Goal: Task Accomplishment & Management: Complete application form

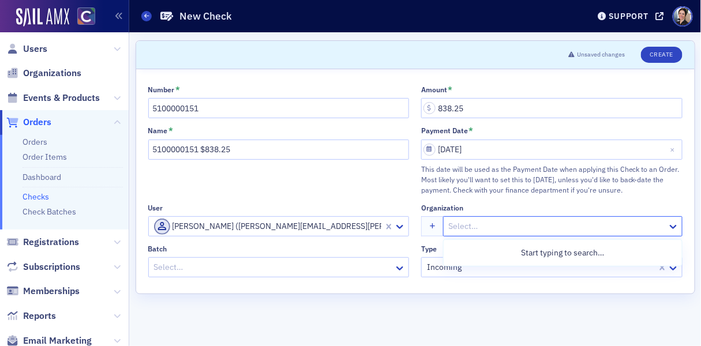
click at [478, 224] on div at bounding box center [557, 226] width 219 height 14
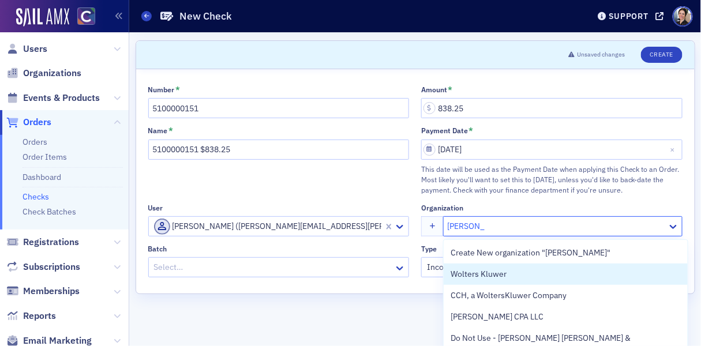
type input "wolters klu"
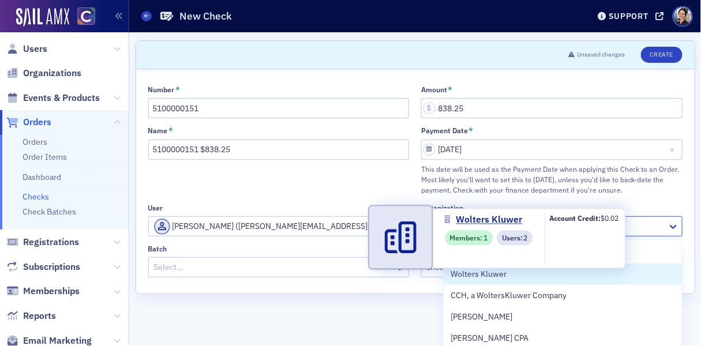
drag, startPoint x: 492, startPoint y: 276, endPoint x: 446, endPoint y: 265, distance: 46.7
click at [492, 276] on span "Wolters Kluwer" at bounding box center [503, 274] width 105 height 12
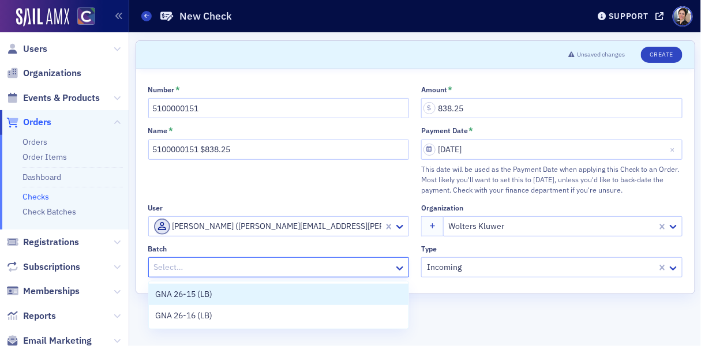
click at [185, 265] on div at bounding box center [273, 267] width 241 height 14
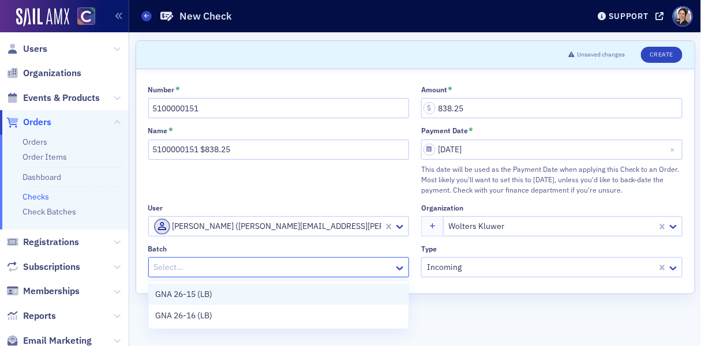
click at [179, 297] on span "GNA 26-15 (LB)" at bounding box center [184, 294] width 57 height 12
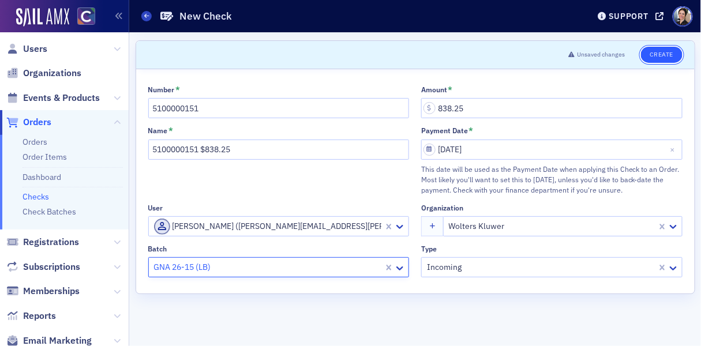
click at [670, 60] on button "Create" at bounding box center [661, 55] width 41 height 16
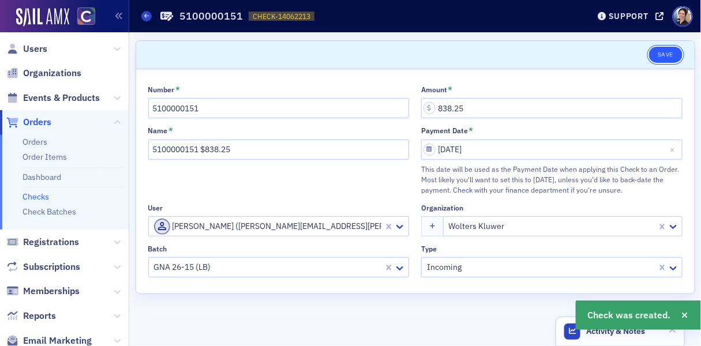
click at [672, 51] on button "Save" at bounding box center [665, 55] width 33 height 16
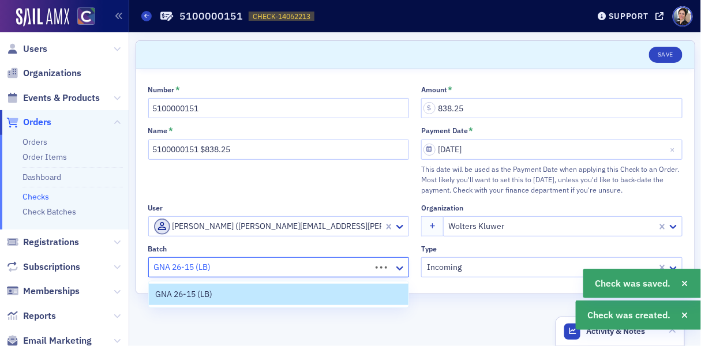
click at [291, 270] on div at bounding box center [262, 267] width 218 height 14
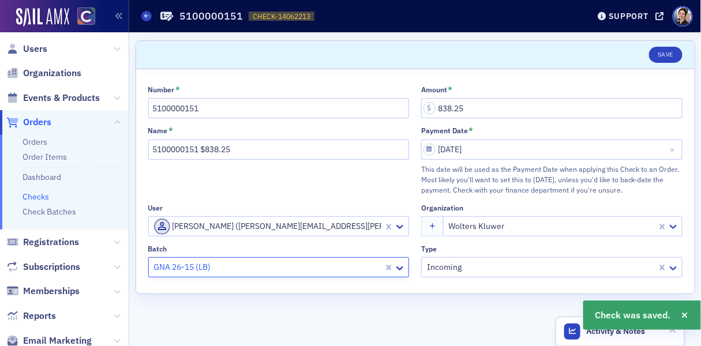
click at [189, 271] on div at bounding box center [268, 267] width 230 height 14
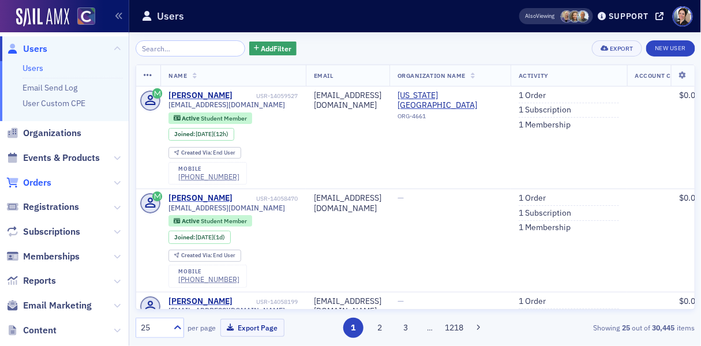
click at [41, 179] on span "Orders" at bounding box center [37, 183] width 28 height 13
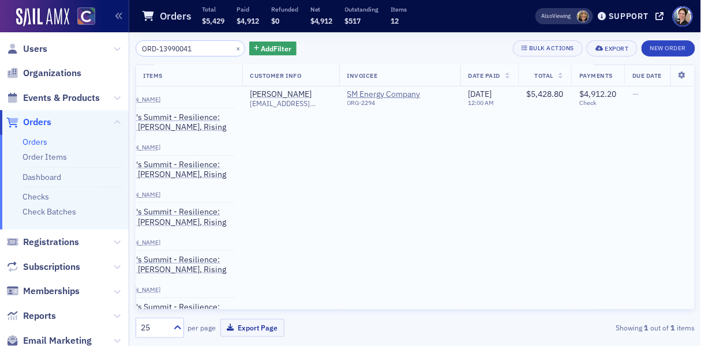
scroll to position [73, 0]
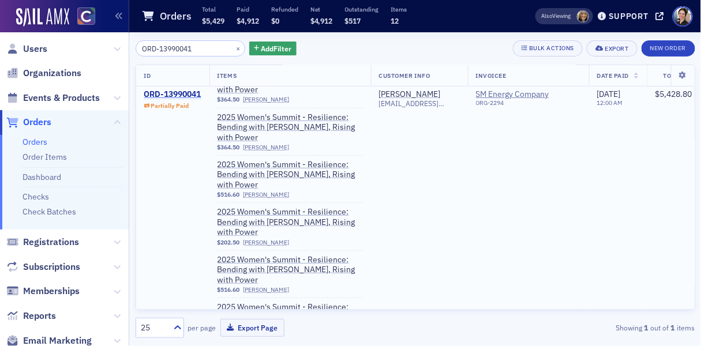
type input "ORD-13990041"
click at [159, 96] on div "ORD-13990041" at bounding box center [172, 94] width 57 height 10
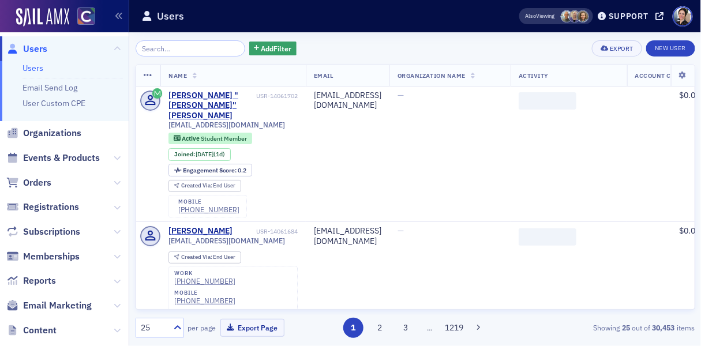
drag, startPoint x: 32, startPoint y: 183, endPoint x: 83, endPoint y: 183, distance: 50.8
click at [33, 183] on span "Orders" at bounding box center [37, 183] width 28 height 13
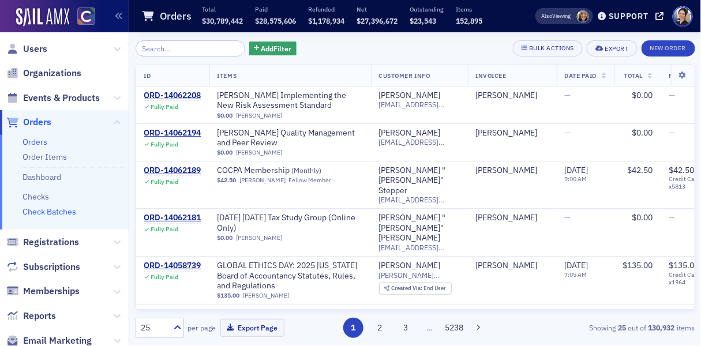
drag, startPoint x: 62, startPoint y: 212, endPoint x: 2, endPoint y: 209, distance: 60.1
click at [62, 212] on link "Check Batches" at bounding box center [50, 212] width 54 height 10
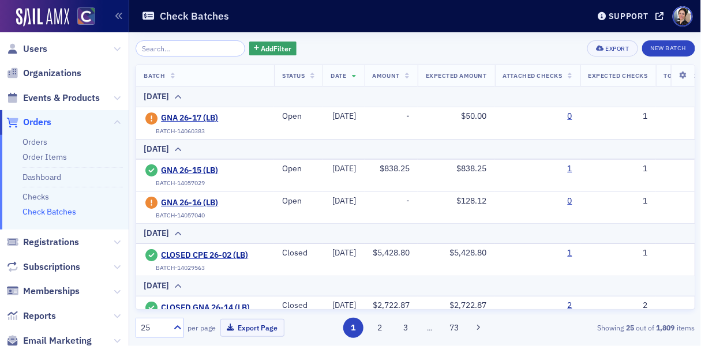
click at [200, 49] on input "search" at bounding box center [191, 48] width 110 height 16
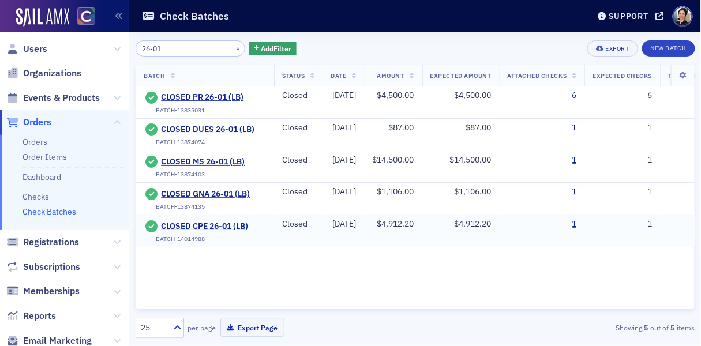
type input "26-01"
drag, startPoint x: 153, startPoint y: 238, endPoint x: 211, endPoint y: 238, distance: 57.1
click at [211, 238] on div "BATCH-14014988" at bounding box center [205, 239] width 122 height 8
copy div "BATCH-14014988"
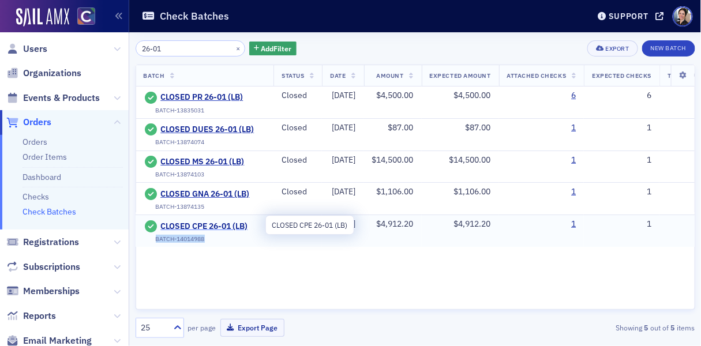
click at [200, 224] on span "CLOSED CPE 26-01 (LB)" at bounding box center [212, 227] width 105 height 10
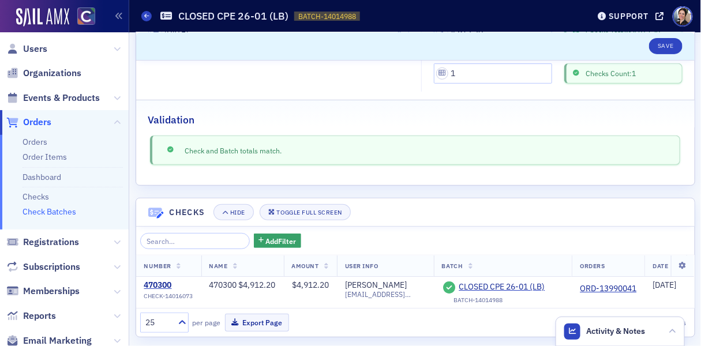
scroll to position [145, 0]
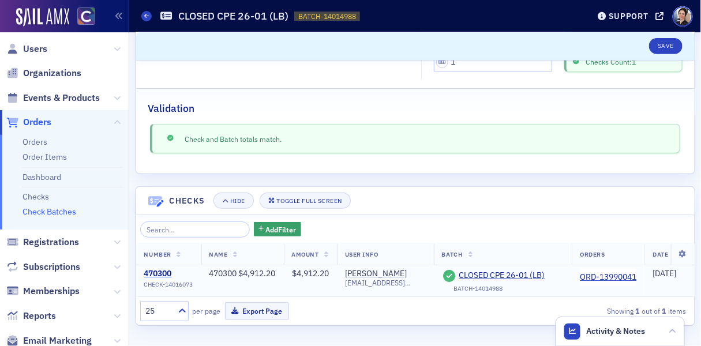
click at [164, 274] on div "470300" at bounding box center [168, 274] width 49 height 10
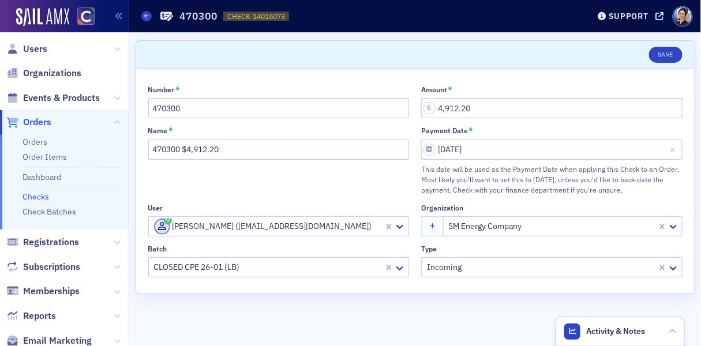
click at [28, 125] on span "Orders" at bounding box center [37, 122] width 28 height 13
click at [280, 271] on div at bounding box center [268, 267] width 230 height 14
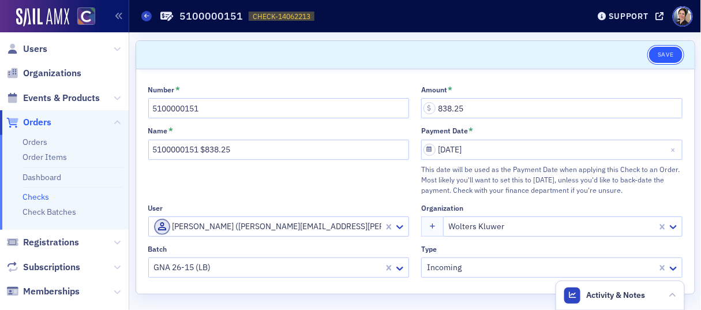
click at [667, 52] on button "Save" at bounding box center [665, 55] width 33 height 16
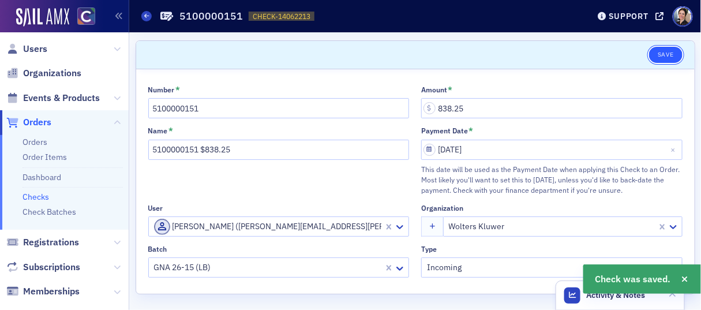
click at [666, 52] on button "Save" at bounding box center [665, 55] width 33 height 16
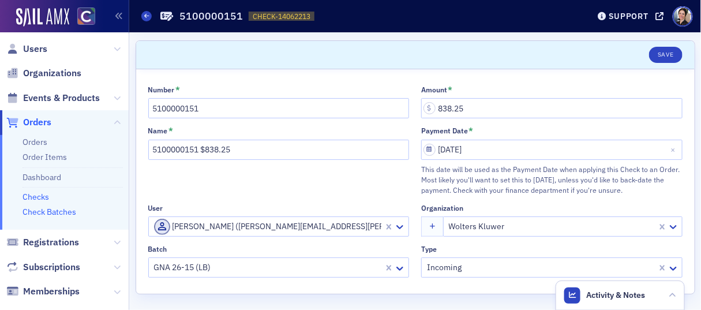
click at [59, 208] on link "Check Batches" at bounding box center [50, 212] width 54 height 10
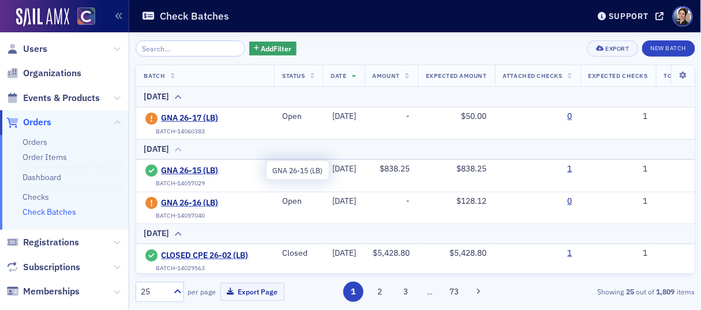
scroll to position [0, 2]
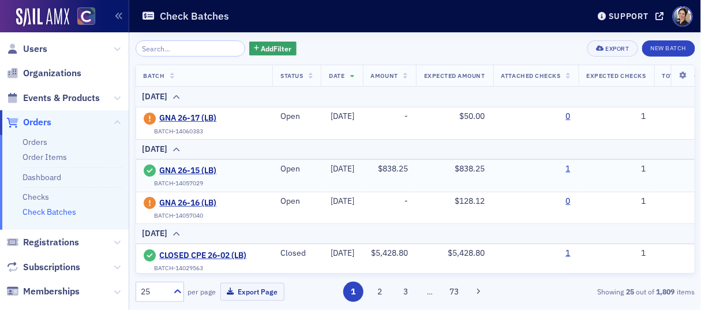
click at [571, 170] on link "1" at bounding box center [568, 169] width 5 height 10
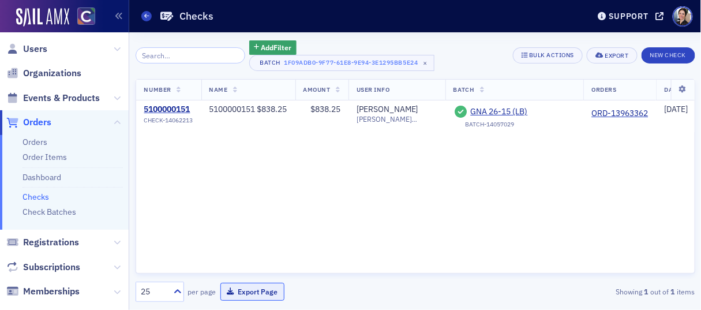
drag, startPoint x: 263, startPoint y: 290, endPoint x: 257, endPoint y: 288, distance: 6.0
click at [263, 290] on button "Export Page" at bounding box center [252, 292] width 64 height 18
drag, startPoint x: 47, startPoint y: 210, endPoint x: 19, endPoint y: 210, distance: 27.7
click at [46, 210] on link "Check Batches" at bounding box center [50, 212] width 54 height 10
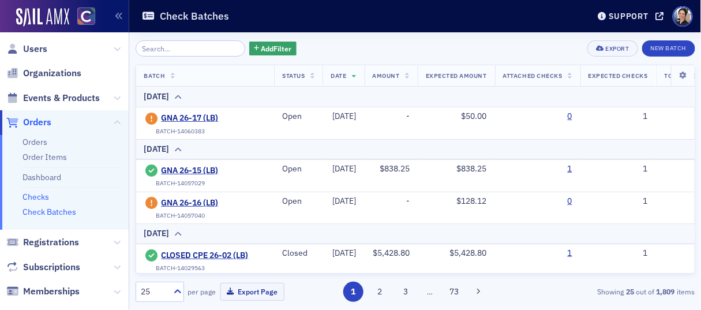
click at [33, 197] on link "Checks" at bounding box center [36, 197] width 27 height 10
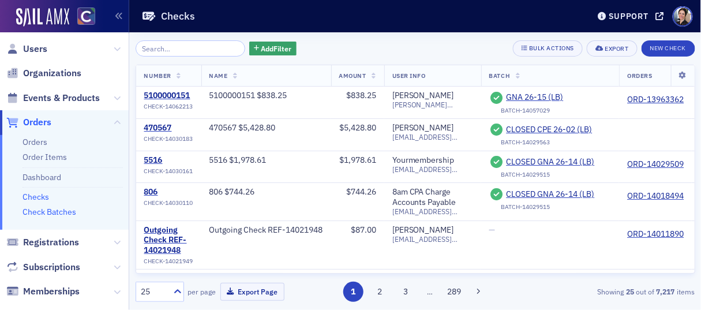
click at [56, 211] on link "Check Batches" at bounding box center [50, 212] width 54 height 10
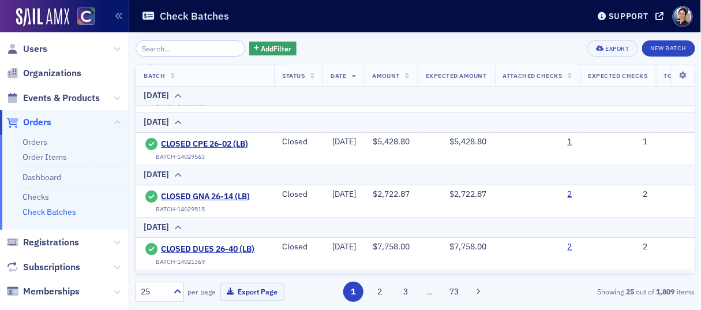
scroll to position [68, 0]
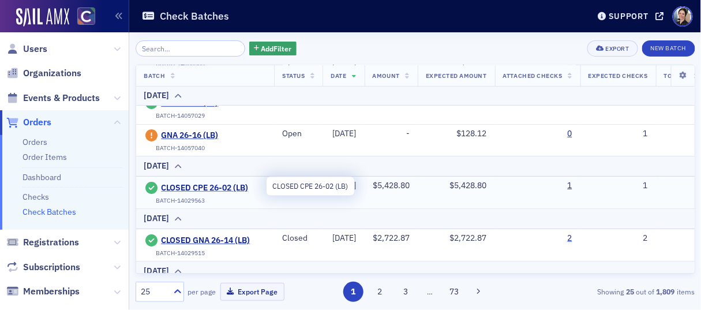
click at [211, 186] on span "CLOSED CPE 26-02 (LB)" at bounding box center [213, 188] width 105 height 10
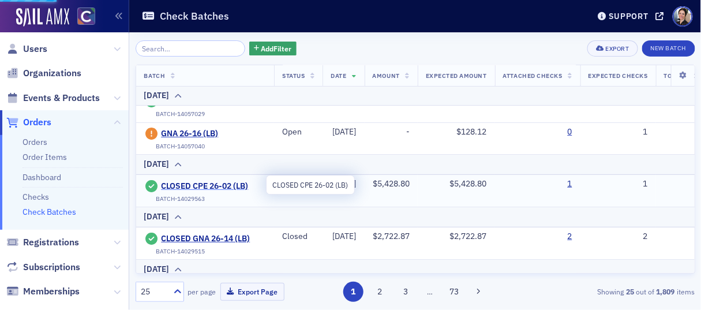
scroll to position [70, 0]
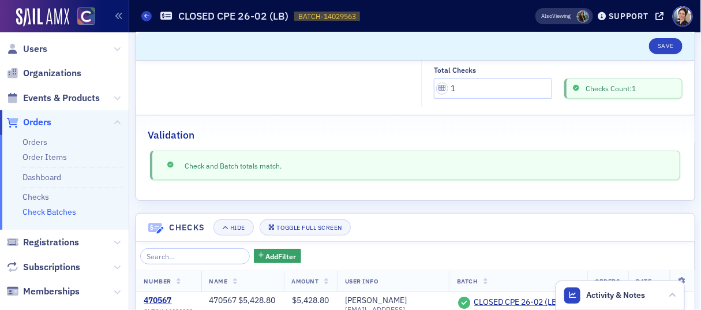
scroll to position [181, 0]
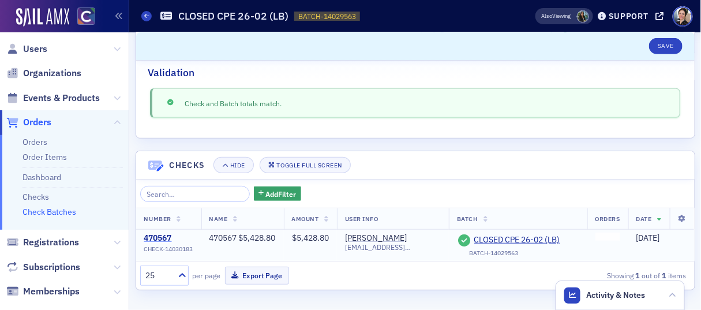
click at [162, 238] on div "470567" at bounding box center [168, 238] width 49 height 10
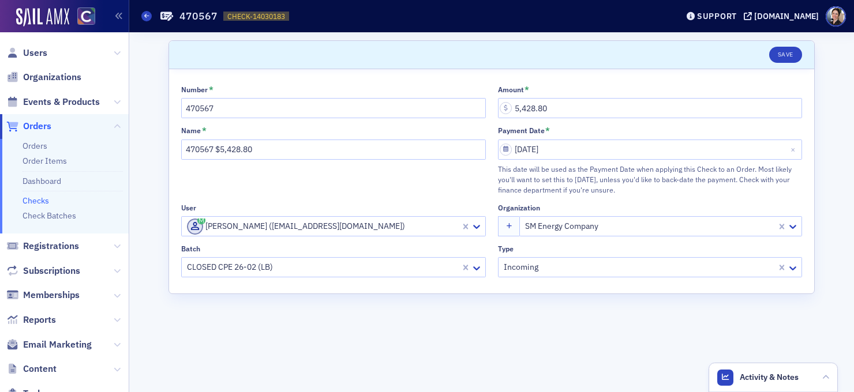
drag, startPoint x: 40, startPoint y: 204, endPoint x: 29, endPoint y: 204, distance: 10.4
click at [40, 204] on link "Checks" at bounding box center [36, 201] width 27 height 10
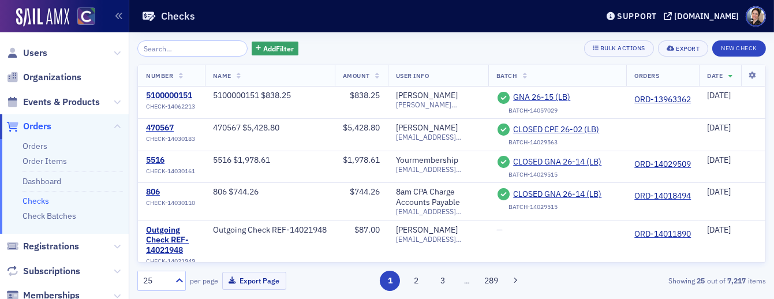
click at [39, 200] on link "Checks" at bounding box center [36, 201] width 27 height 10
click at [700, 47] on button "New Check" at bounding box center [739, 48] width 54 height 16
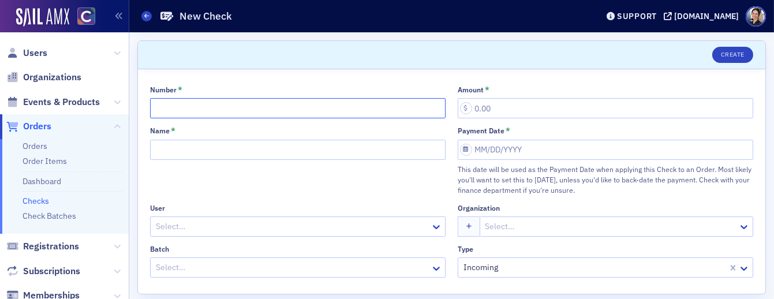
click at [180, 104] on input "Number *" at bounding box center [297, 108] width 295 height 20
type input "9914906136"
type input "128.12"
type input "9914906136 $128.12"
select select "9"
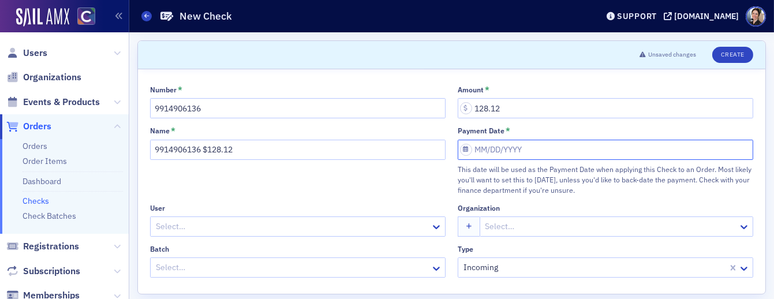
select select "2025"
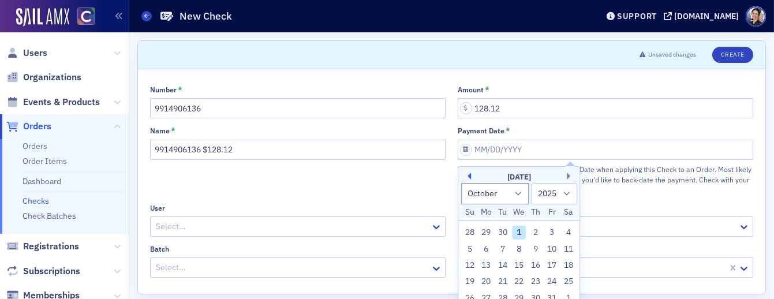
click at [470, 176] on button "Previous Month" at bounding box center [467, 176] width 7 height 7
select select "8"
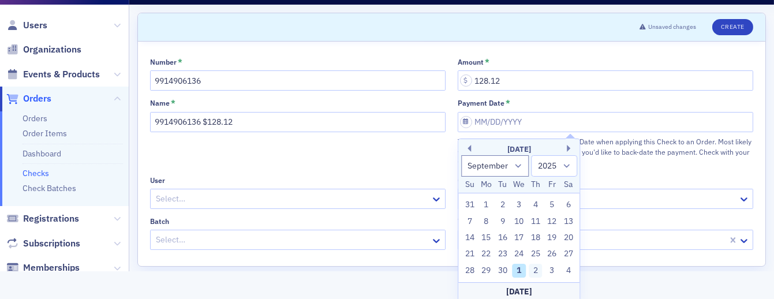
scroll to position [30, 0]
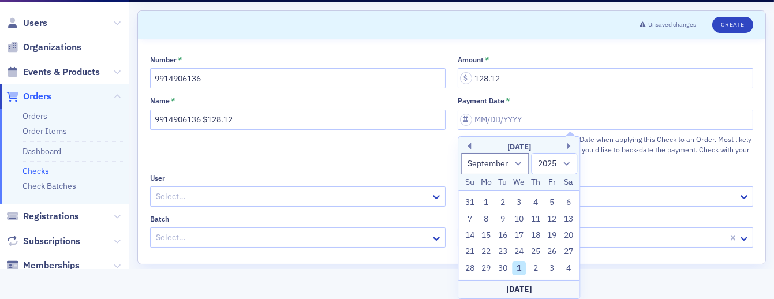
drag, startPoint x: 486, startPoint y: 253, endPoint x: 426, endPoint y: 248, distance: 60.2
click at [486, 253] on div "22" at bounding box center [486, 252] width 14 height 14
type input "[DATE]"
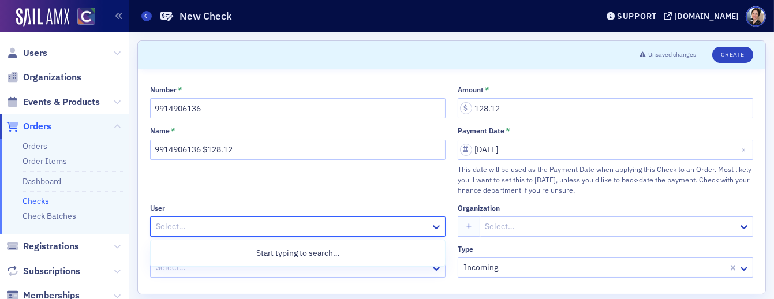
click at [200, 228] on div at bounding box center [292, 226] width 275 height 14
click at [215, 230] on div at bounding box center [292, 226] width 275 height 14
type input "cpa crossings"
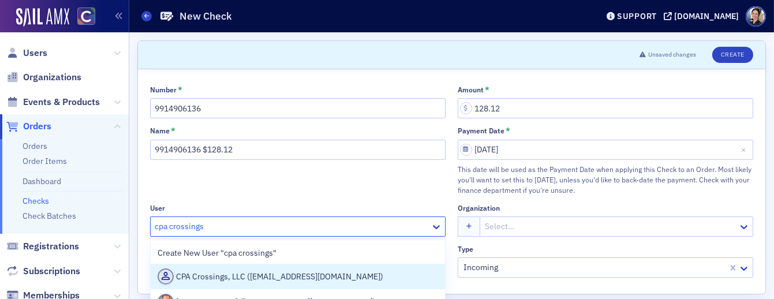
drag, startPoint x: 221, startPoint y: 276, endPoint x: 203, endPoint y: 279, distance: 18.0
click at [221, 276] on div "CPA Crossings, LLC ([EMAIL_ADDRESS][DOMAIN_NAME])" at bounding box center [298, 276] width 280 height 16
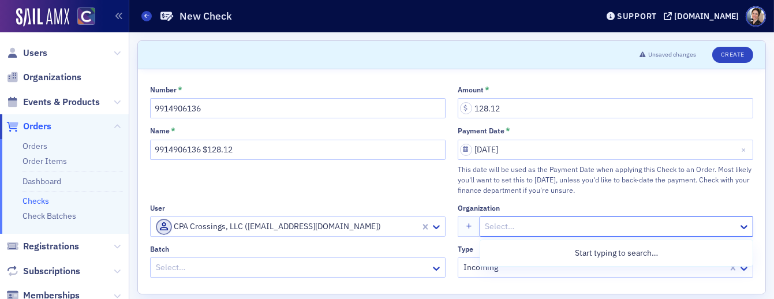
click at [514, 223] on div at bounding box center [610, 226] width 253 height 14
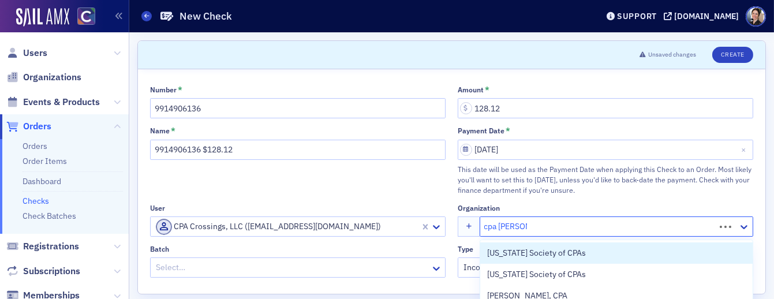
type input "cpa crossing"
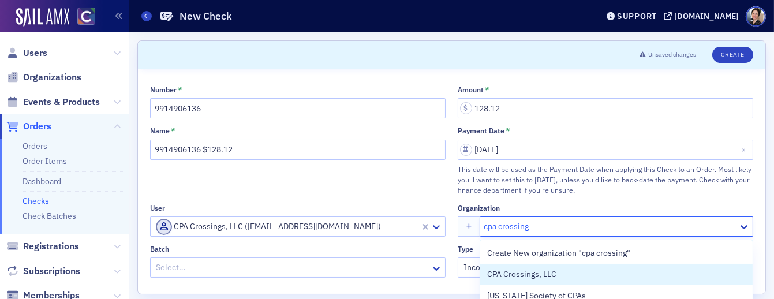
drag, startPoint x: 534, startPoint y: 275, endPoint x: 524, endPoint y: 272, distance: 9.5
click at [533, 275] on span "CPA Crossings, LLC" at bounding box center [539, 274] width 105 height 12
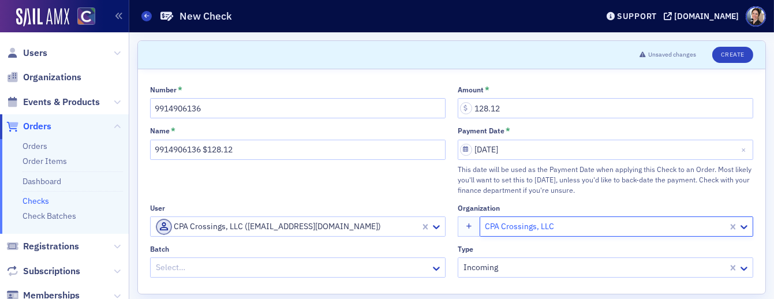
scroll to position [16, 0]
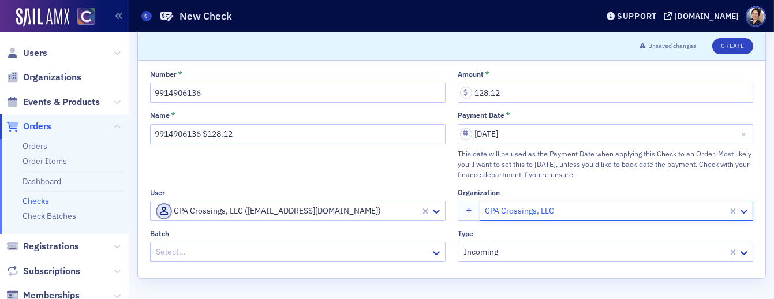
click at [193, 251] on div at bounding box center [292, 252] width 275 height 14
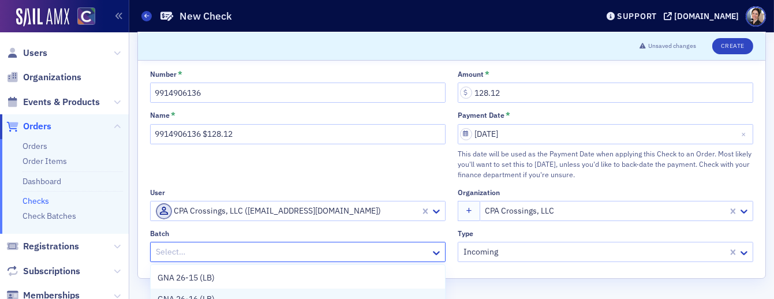
click at [204, 295] on span "GNA 26-16 (LB)" at bounding box center [186, 299] width 57 height 12
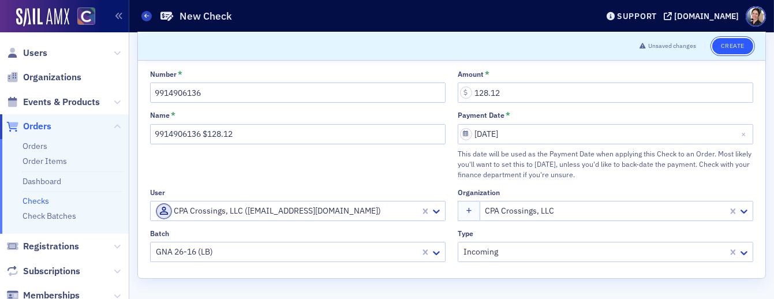
click at [700, 46] on button "Create" at bounding box center [732, 46] width 41 height 16
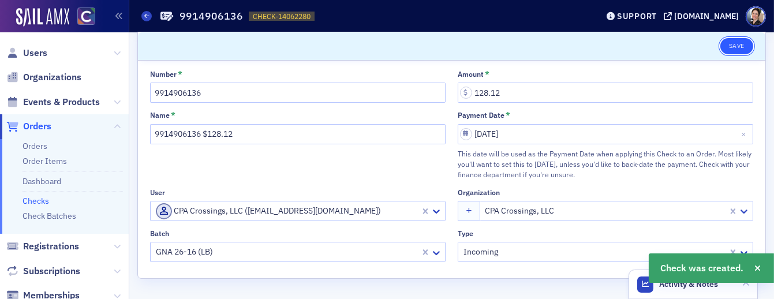
click at [700, 43] on button "Save" at bounding box center [736, 46] width 33 height 16
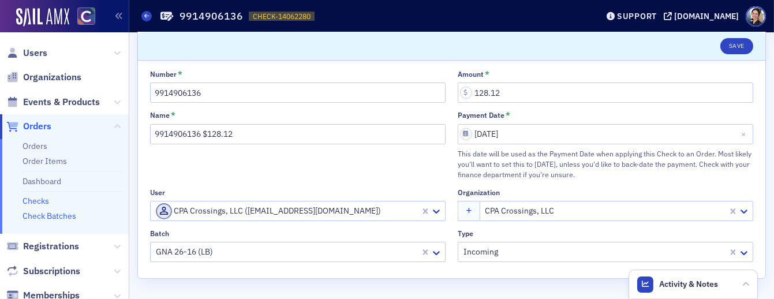
click at [43, 213] on link "Check Batches" at bounding box center [50, 216] width 54 height 10
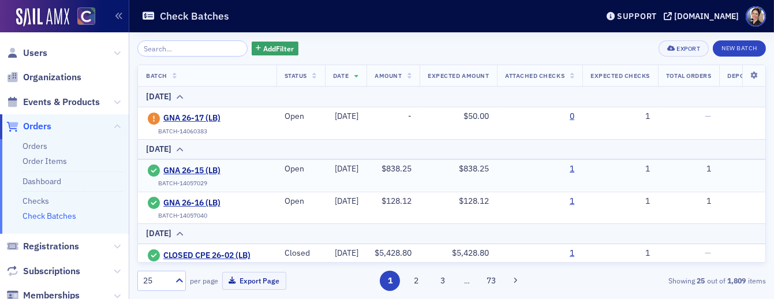
drag, startPoint x: 589, startPoint y: 167, endPoint x: 541, endPoint y: 163, distance: 48.6
click at [574, 167] on link "1" at bounding box center [571, 169] width 5 height 10
click at [582, 201] on td "1" at bounding box center [539, 208] width 85 height 32
click at [574, 201] on link "1" at bounding box center [571, 201] width 5 height 10
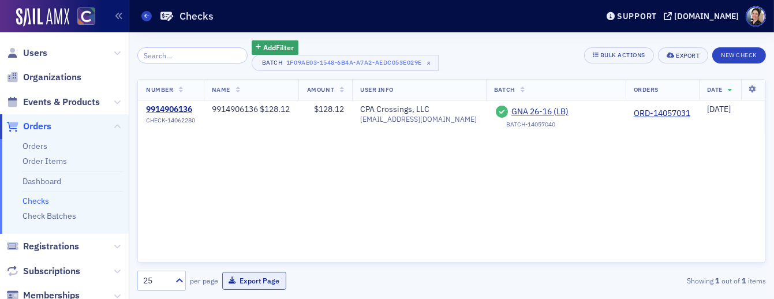
click at [258, 278] on button "Export Page" at bounding box center [254, 281] width 64 height 18
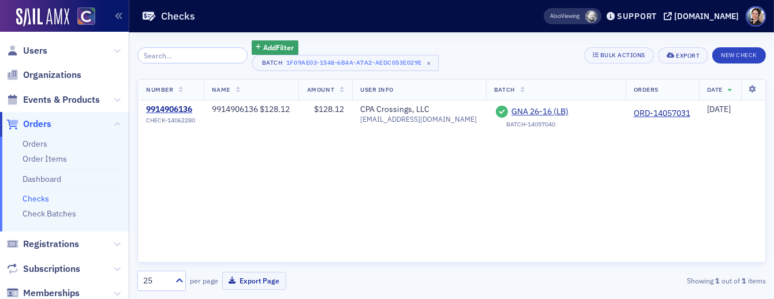
click at [37, 200] on link "Checks" at bounding box center [36, 198] width 27 height 10
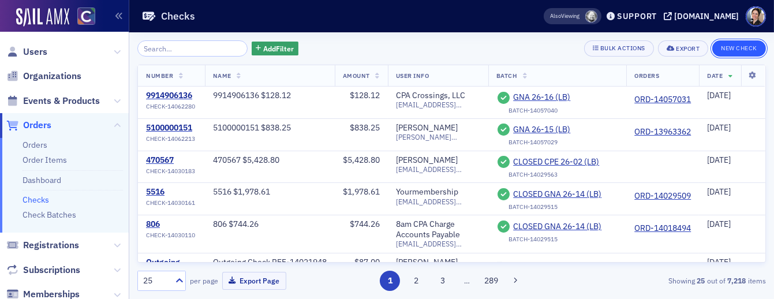
click at [700, 52] on button "New Check" at bounding box center [739, 48] width 54 height 16
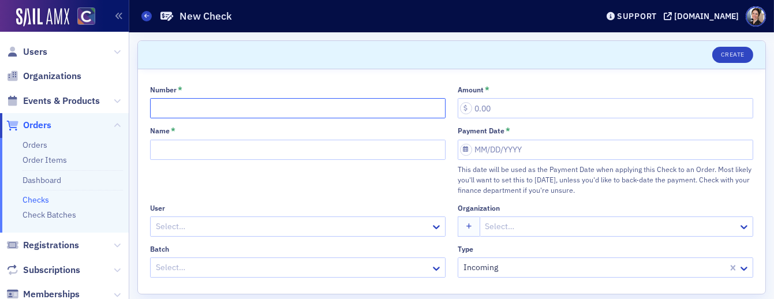
click at [178, 110] on input "Number *" at bounding box center [297, 108] width 295 height 20
type input "9827"
type input "50.00"
type input "9827 $50"
select select "9"
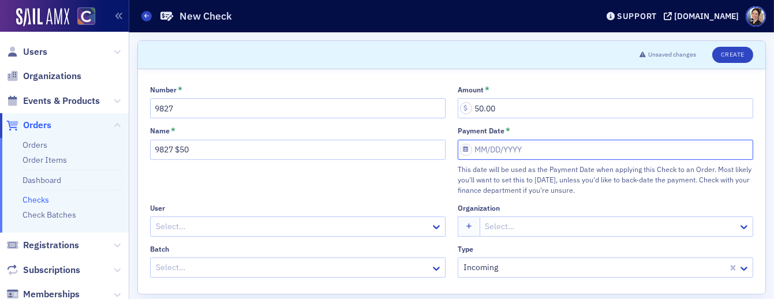
select select "2025"
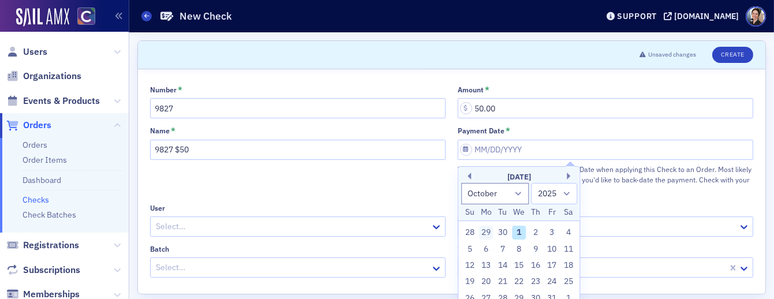
click at [485, 230] on div "29" at bounding box center [486, 233] width 14 height 14
type input "[DATE]"
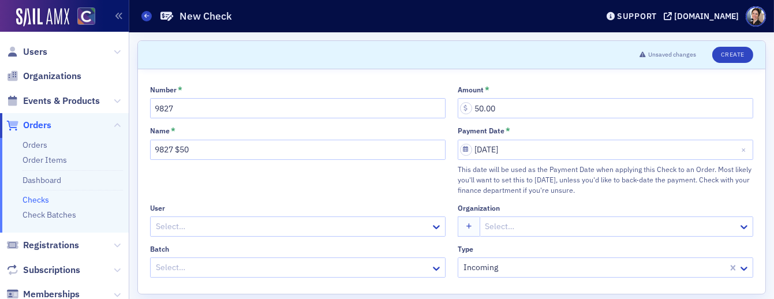
click at [205, 226] on div at bounding box center [292, 226] width 275 height 14
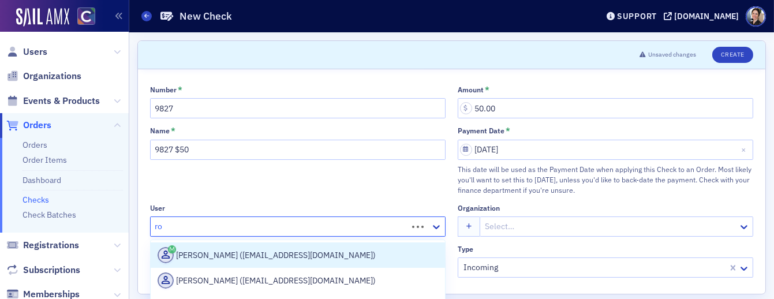
type input "r"
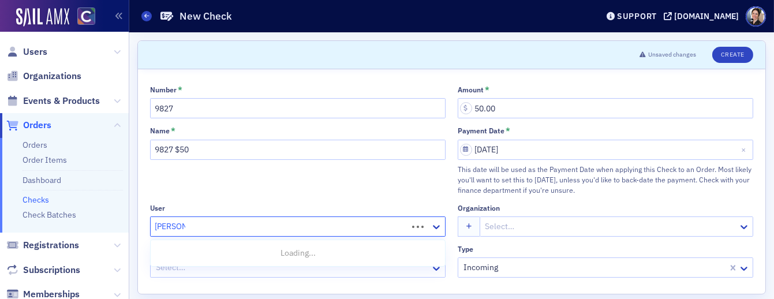
type input "[PERSON_NAME]"
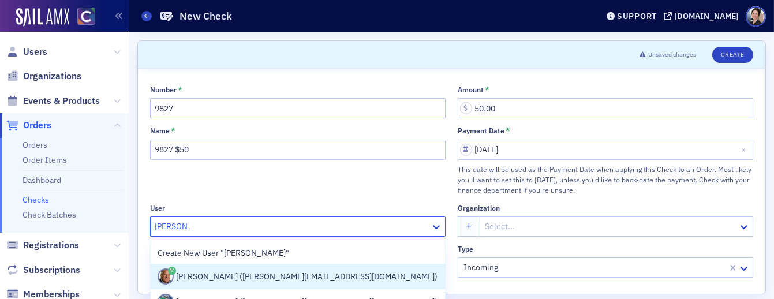
drag, startPoint x: 267, startPoint y: 279, endPoint x: 281, endPoint y: 275, distance: 14.4
click at [267, 279] on div "[PERSON_NAME] ([PERSON_NAME][EMAIL_ADDRESS][DOMAIN_NAME])" at bounding box center [298, 276] width 280 height 16
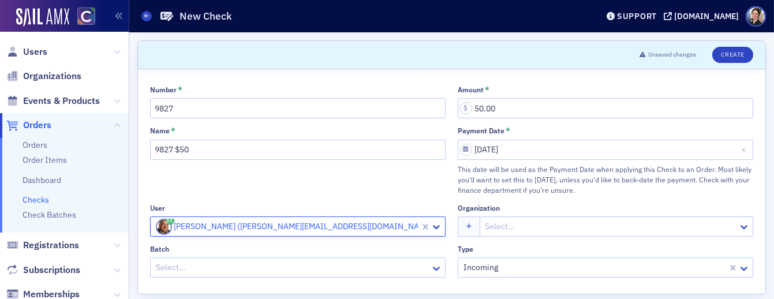
click at [526, 226] on div at bounding box center [610, 226] width 253 height 14
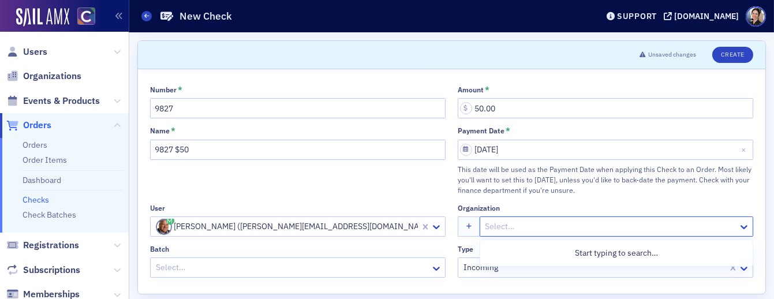
click at [540, 226] on div at bounding box center [610, 226] width 253 height 14
type input "seign"
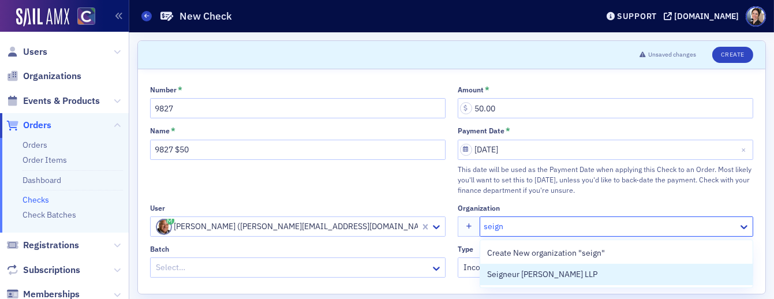
click at [559, 272] on span "Seigneur [PERSON_NAME] LLP" at bounding box center [542, 274] width 110 height 12
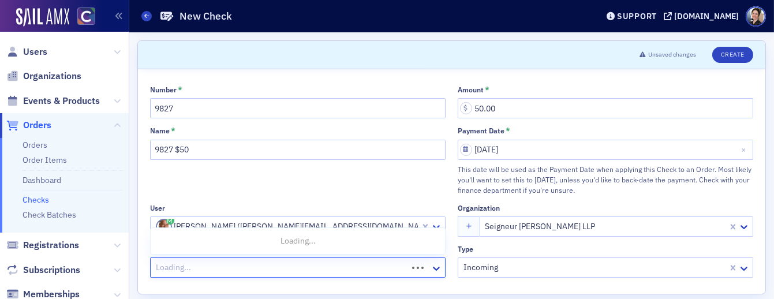
click at [223, 267] on div at bounding box center [281, 267] width 252 height 14
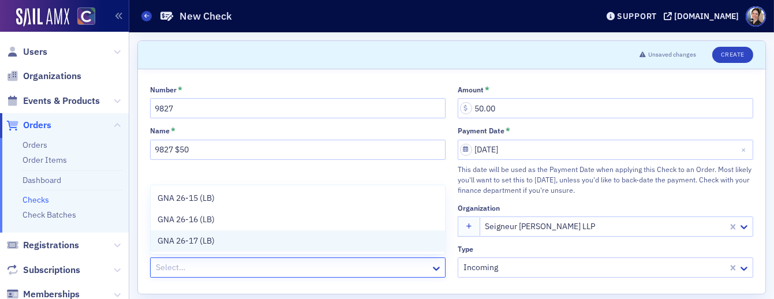
click at [192, 241] on span "GNA 26-17 (LB)" at bounding box center [186, 241] width 57 height 12
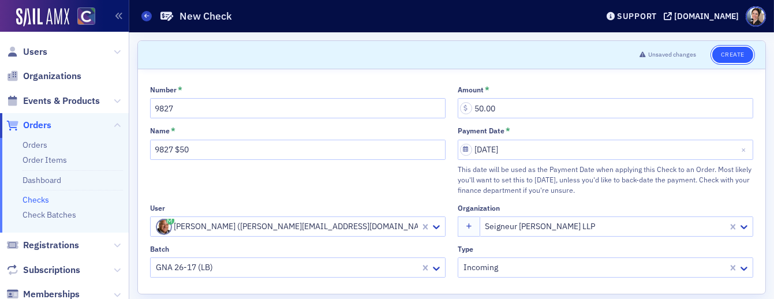
click at [700, 52] on button "Create" at bounding box center [732, 55] width 41 height 16
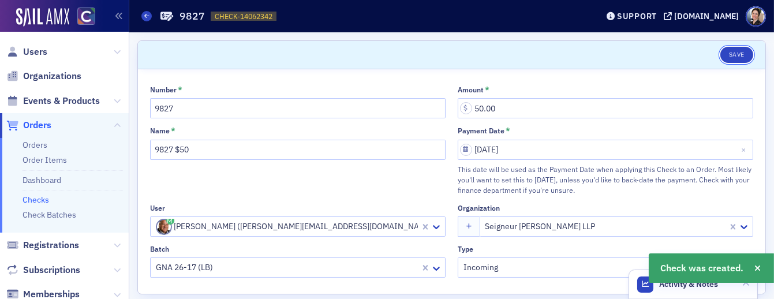
drag, startPoint x: 739, startPoint y: 57, endPoint x: 744, endPoint y: 63, distance: 8.7
click at [700, 57] on button "Save" at bounding box center [736, 55] width 33 height 16
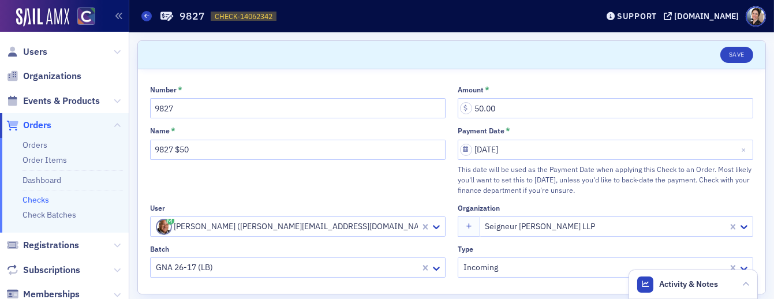
drag, startPoint x: 47, startPoint y: 212, endPoint x: 111, endPoint y: 186, distance: 68.9
click at [47, 212] on link "Check Batches" at bounding box center [50, 214] width 54 height 10
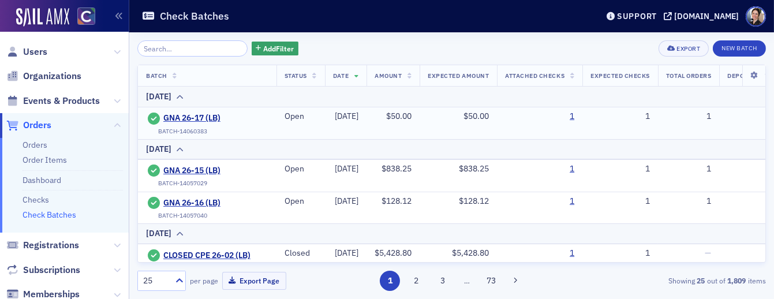
click at [582, 117] on td "1" at bounding box center [539, 123] width 85 height 32
click at [574, 117] on link "1" at bounding box center [571, 116] width 5 height 10
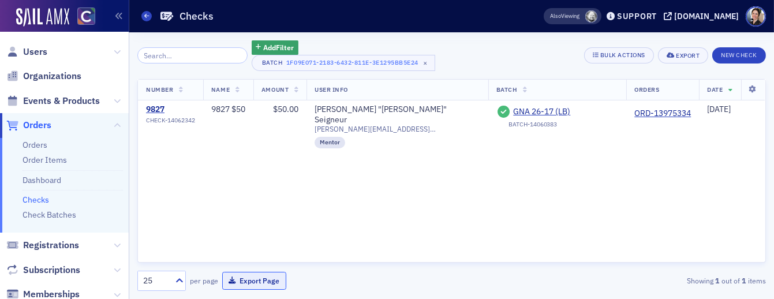
click at [259, 281] on button "Export Page" at bounding box center [254, 281] width 64 height 18
